Goal: Check status: Check status

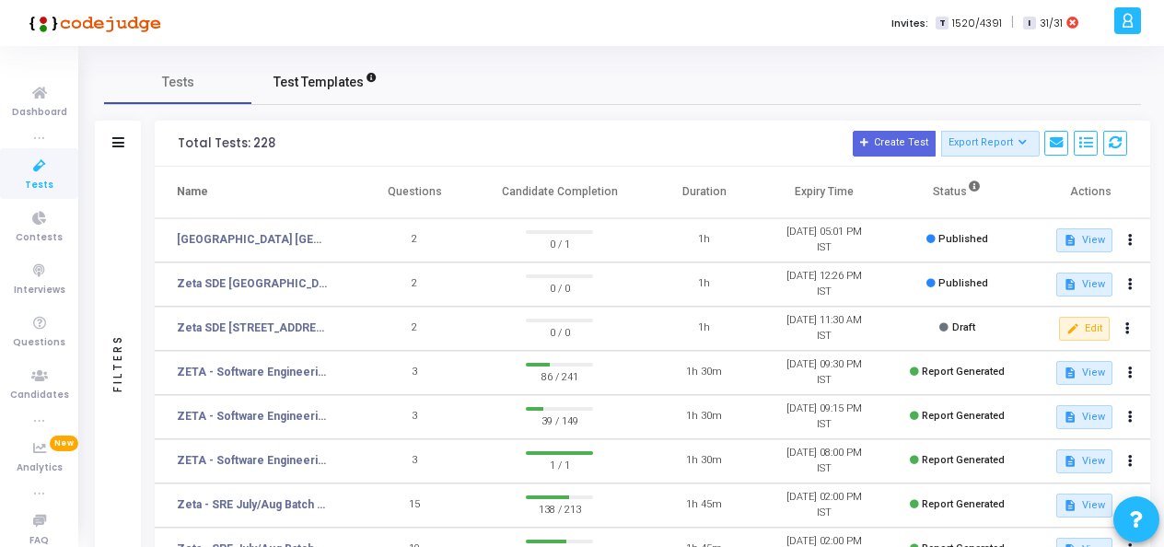
click at [321, 92] on link "Test Templates" at bounding box center [324, 82] width 147 height 44
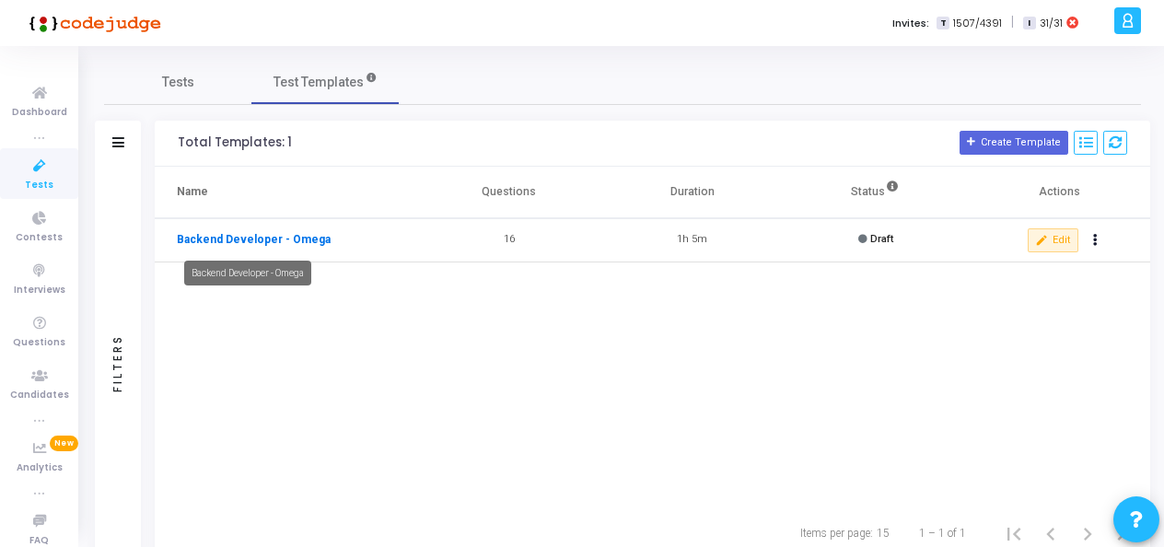
click at [287, 239] on link "Backend Developer - Omega" at bounding box center [254, 239] width 154 height 17
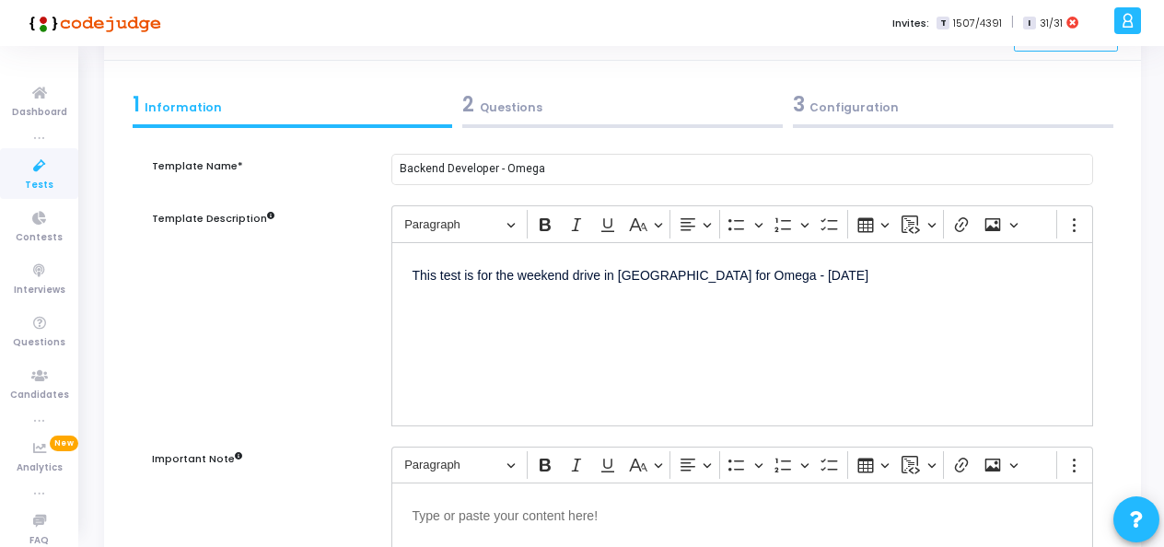
scroll to position [68, 0]
click at [38, 184] on span "Tests" at bounding box center [39, 186] width 29 height 16
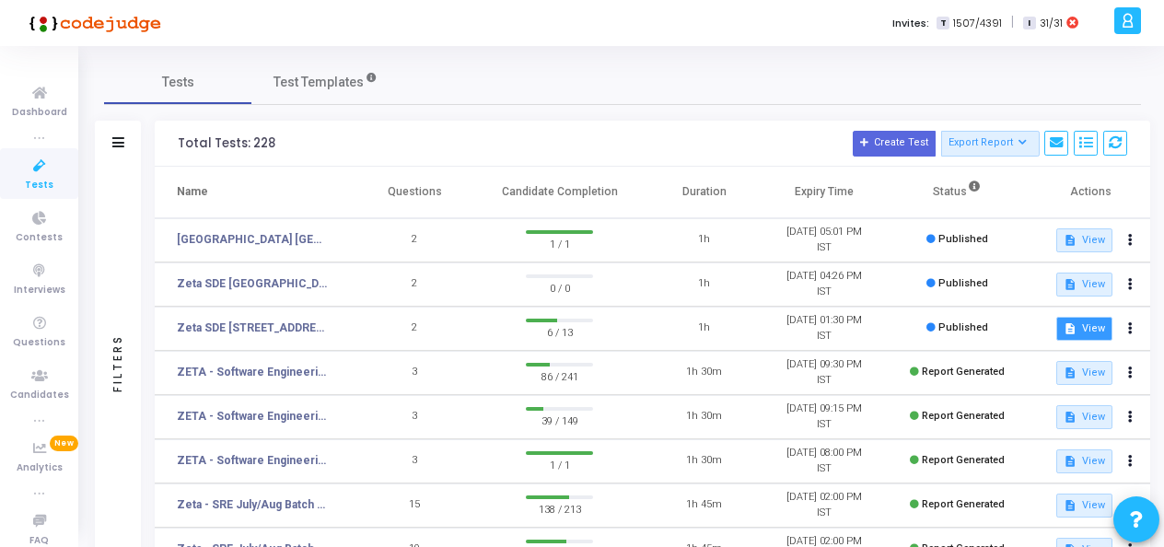
click at [1087, 332] on button "description View" at bounding box center [1084, 329] width 56 height 24
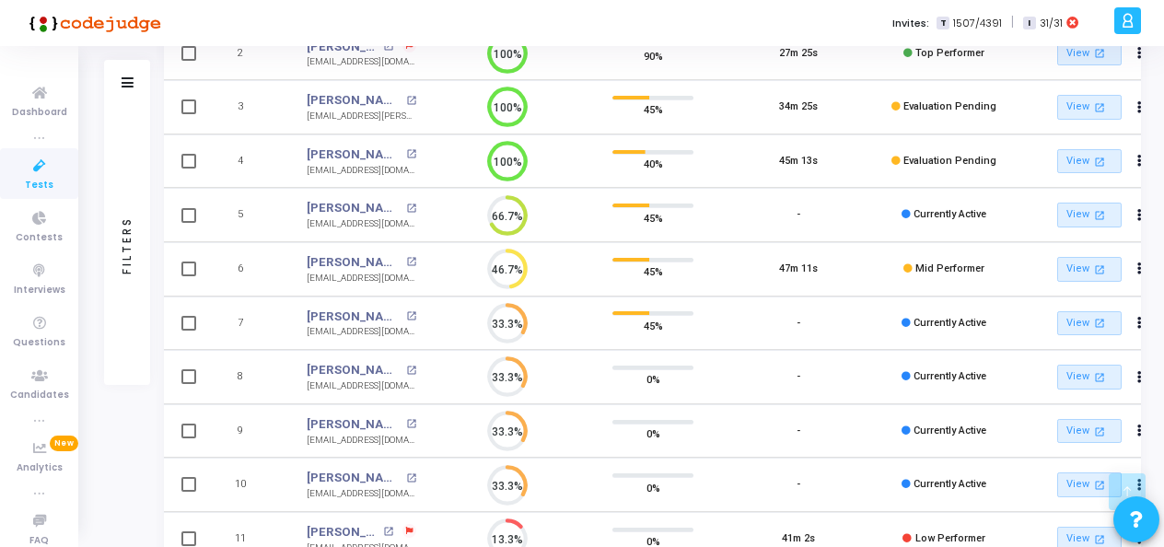
scroll to position [300, 0]
click at [700, 276] on div "45%" at bounding box center [653, 268] width 109 height 46
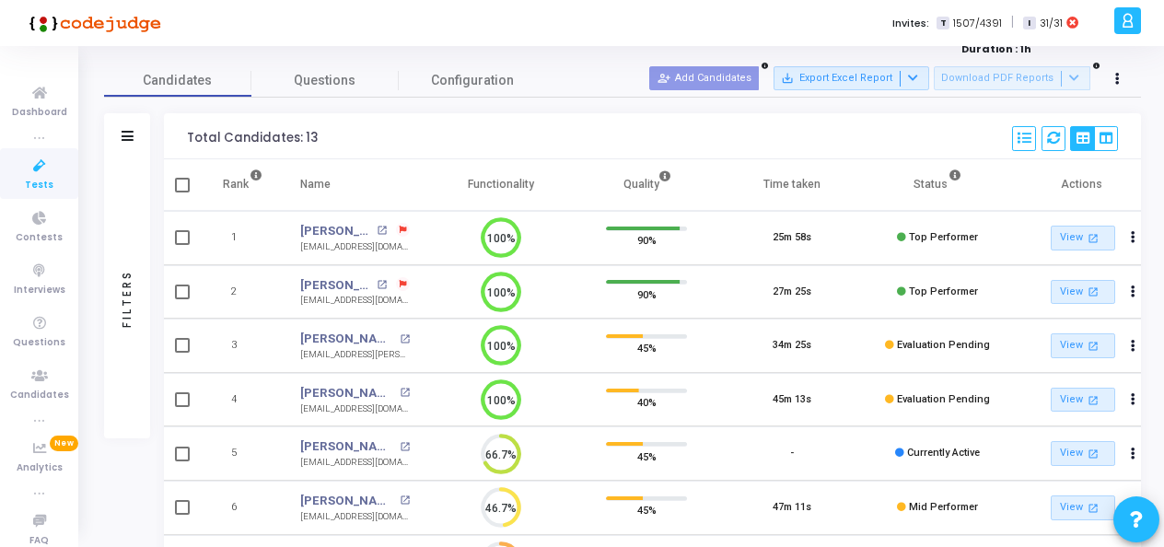
scroll to position [105, 0]
